Goal: Task Accomplishment & Management: Manage account settings

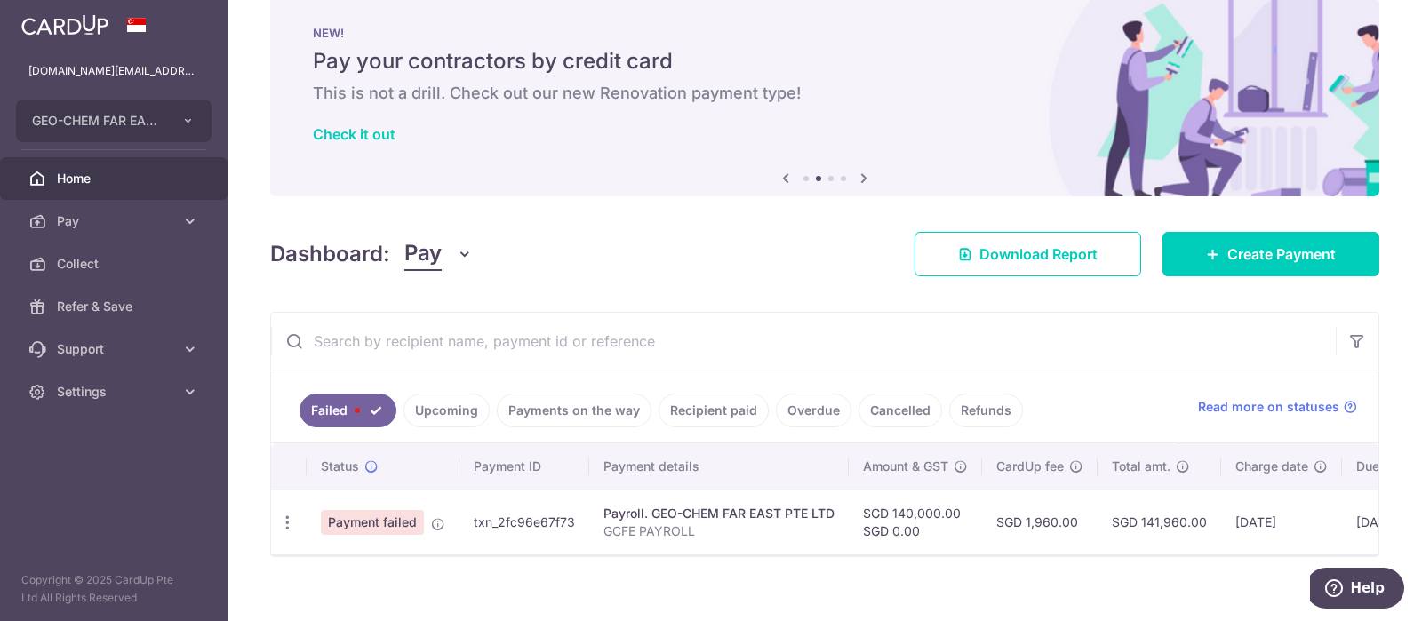
scroll to position [49, 0]
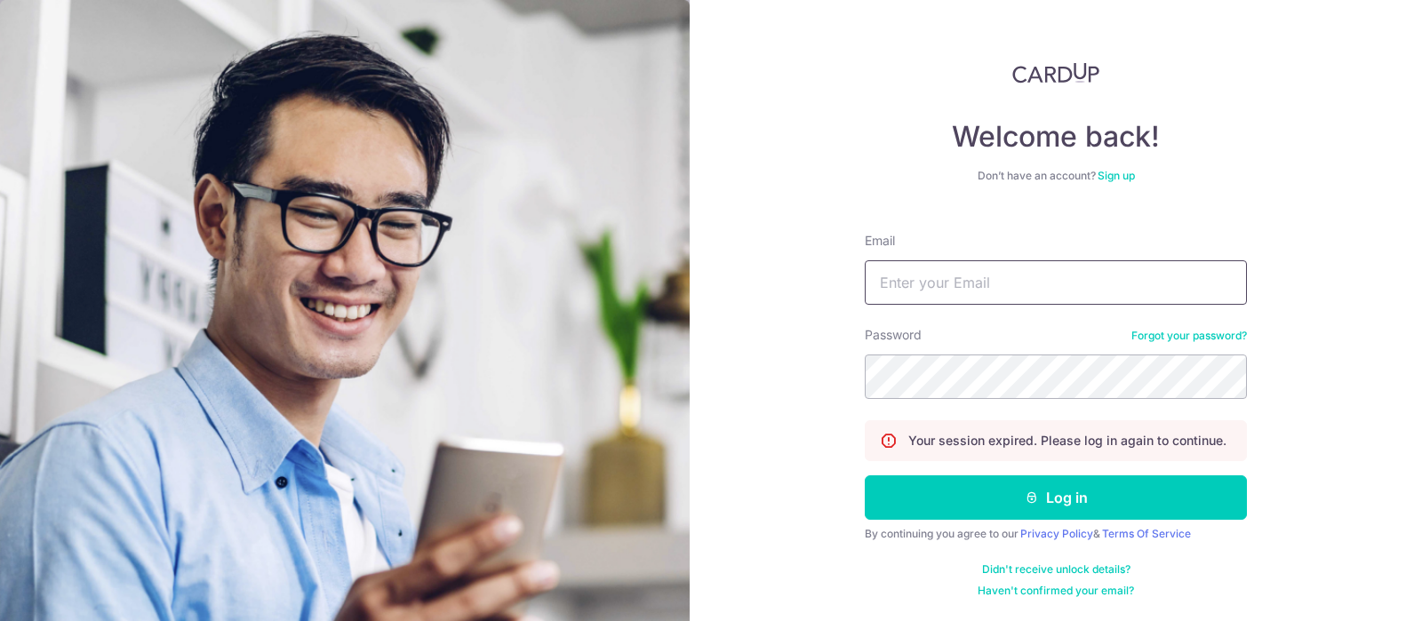
click at [945, 276] on input "Email" at bounding box center [1056, 282] width 382 height 44
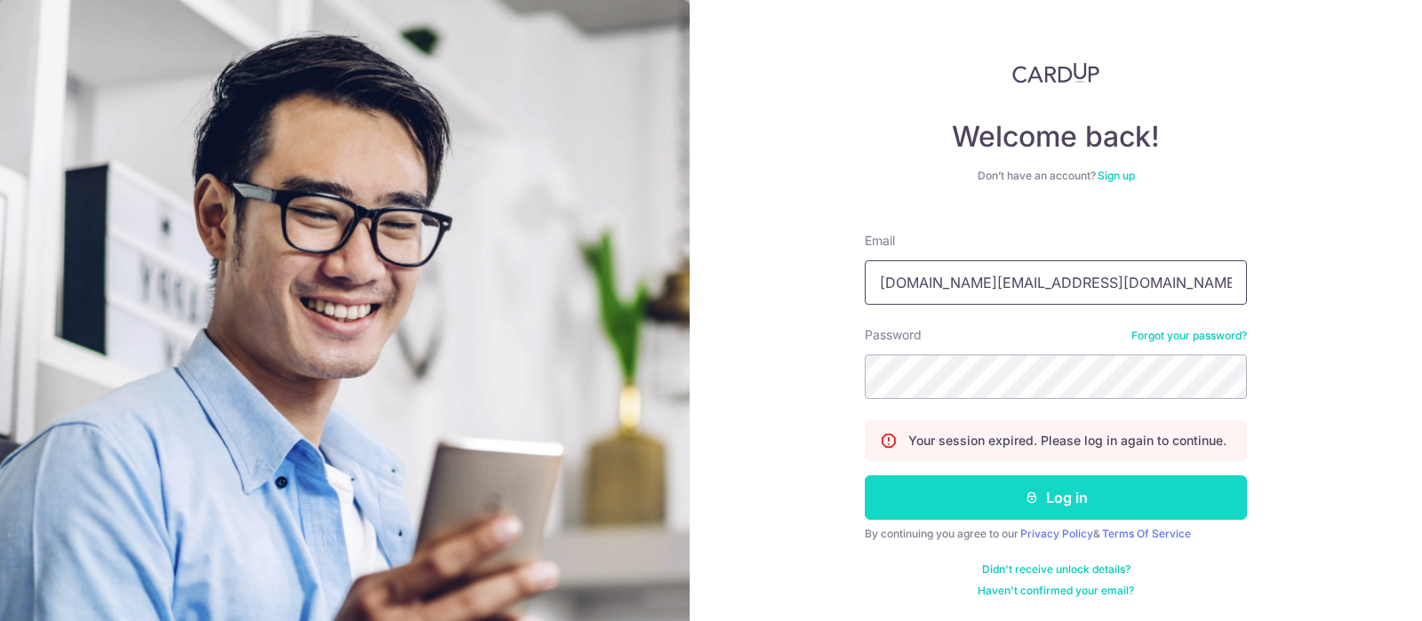
type input "[DOMAIN_NAME][EMAIL_ADDRESS][DOMAIN_NAME]"
click at [967, 500] on button "Log in" at bounding box center [1056, 498] width 382 height 44
